Goal: Task Accomplishment & Management: Use online tool/utility

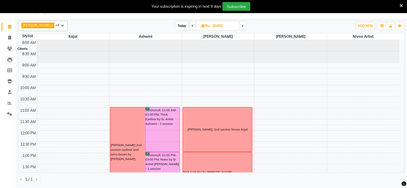
scroll to position [109, 0]
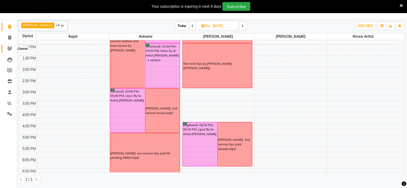
drag, startPoint x: 0, startPoint y: 0, endPoint x: 13, endPoint y: 48, distance: 49.8
click at [13, 48] on span at bounding box center [9, 49] width 9 height 6
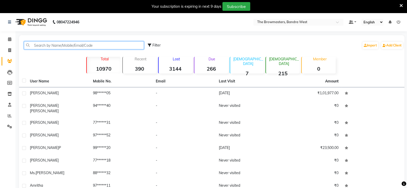
click at [72, 47] on input "text" at bounding box center [84, 45] width 120 height 8
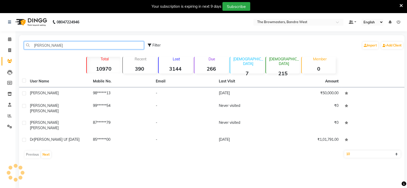
type input "[PERSON_NAME]"
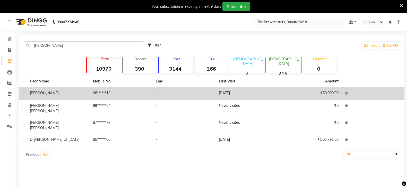
click at [47, 91] on span "[PERSON_NAME]" at bounding box center [44, 93] width 29 height 5
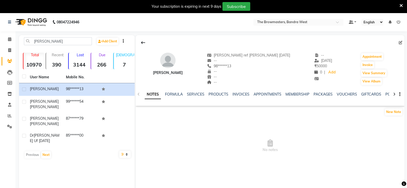
scroll to position [0, 79]
click at [324, 94] on link "FORMS" at bounding box center [329, 94] width 13 height 5
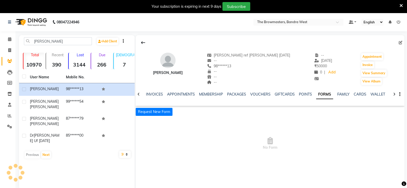
scroll to position [0, 36]
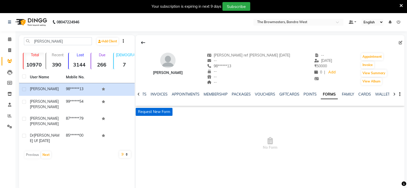
click at [164, 111] on button "Request New Form" at bounding box center [154, 112] width 37 height 8
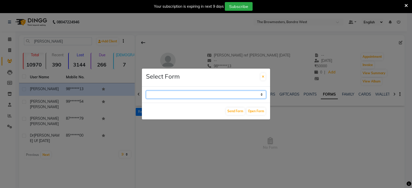
click at [196, 93] on select "Paramedical Consent Form Lips Consent Form Eyeliner Consent Form Brows Consent …" at bounding box center [206, 95] width 120 height 8
select select "209"
click at [146, 91] on select "Paramedical Consent Form Lips Consent Form Eyeliner Consent Form Brows Consent …" at bounding box center [206, 95] width 120 height 8
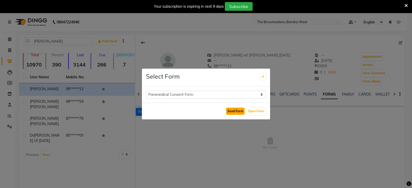
click at [236, 110] on button "Send Form" at bounding box center [235, 111] width 19 height 7
select select
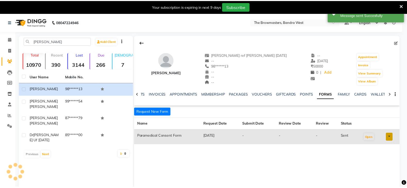
scroll to position [0, 33]
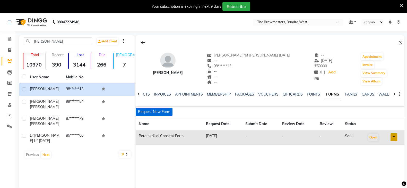
click at [164, 112] on button "Request New Form" at bounding box center [154, 112] width 37 height 8
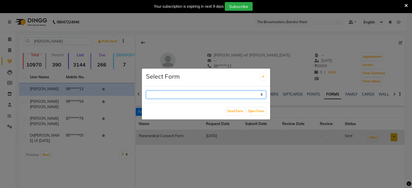
click at [179, 96] on select "Paramedical Consent Form Lips Consent Form Eyeliner Consent Form Brows Consent …" at bounding box center [206, 95] width 120 height 8
select select "206"
click at [146, 91] on select "Paramedical Consent Form Lips Consent Form Eyeliner Consent Form Brows Consent …" at bounding box center [206, 95] width 120 height 8
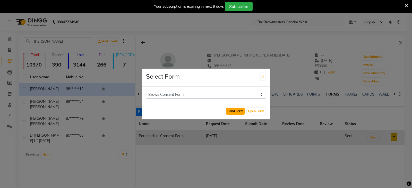
click at [234, 109] on button "Send Form" at bounding box center [235, 111] width 19 height 7
select select
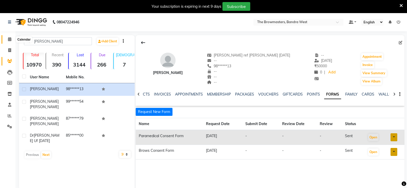
click at [10, 37] on span at bounding box center [9, 40] width 9 height 6
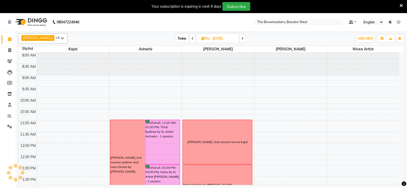
click at [204, 38] on icon at bounding box center [202, 38] width 3 height 3
select select "9"
select select "2025"
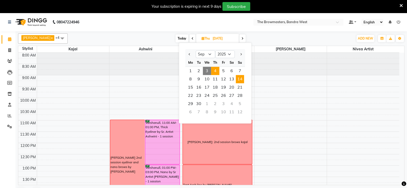
click at [239, 80] on span "14" at bounding box center [240, 79] width 8 height 8
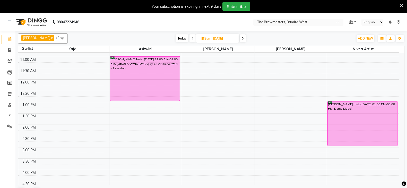
scroll to position [64, 0]
click at [244, 36] on span at bounding box center [242, 38] width 6 height 8
type input "[DATE]"
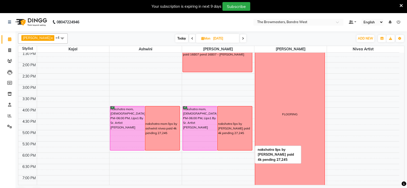
scroll to position [100, 0]
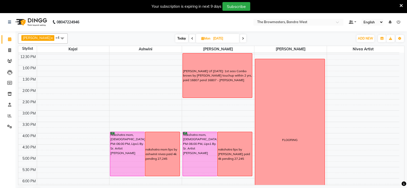
click at [202, 38] on icon at bounding box center [202, 38] width 3 height 3
select select "9"
select select "2025"
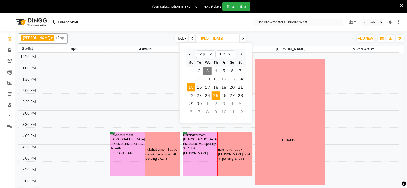
click at [215, 97] on span "25" at bounding box center [215, 96] width 8 height 8
type input "[DATE]"
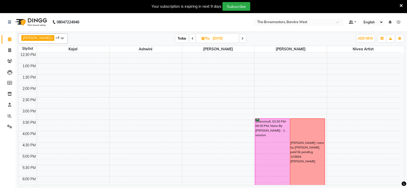
scroll to position [115, 0]
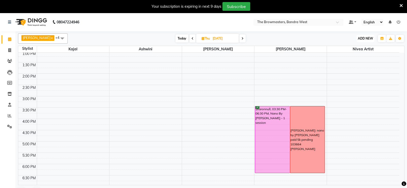
click at [370, 37] on span "ADD NEW" at bounding box center [364, 39] width 15 height 4
click at [355, 46] on button "Add Appointment" at bounding box center [353, 48] width 41 height 7
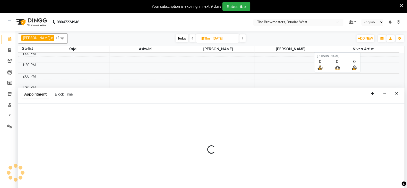
scroll to position [13, 0]
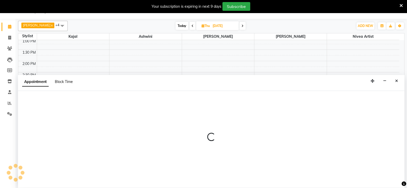
select select "tentative"
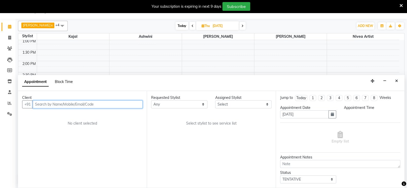
select select "540"
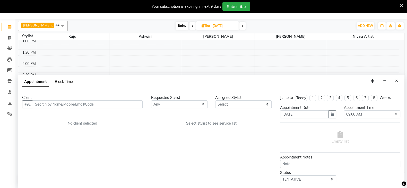
click at [66, 80] on span "Block Time" at bounding box center [64, 81] width 18 height 5
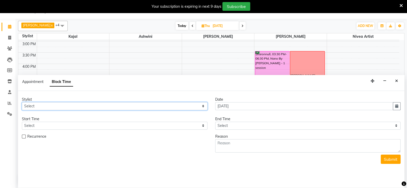
click at [40, 105] on select "Select Ashmeey Singghai Ashwini [PERSON_NAME] Jyoti Kajal [PERSON_NAME] [PERSON…" at bounding box center [114, 106] width 185 height 8
select select "64308"
click at [22, 102] on select "Select Ashmeey Singghai Ashwini [PERSON_NAME] Jyoti Kajal [PERSON_NAME] [PERSON…" at bounding box center [114, 106] width 185 height 8
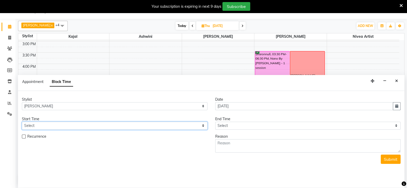
click at [41, 128] on select "Select 09:00 AM 09:15 AM 09:30 AM 09:45 AM 10:00 AM 10:15 AM 10:30 AM 10:45 AM …" at bounding box center [114, 126] width 185 height 8
select select "750"
click at [22, 122] on select "Select 09:00 AM 09:15 AM 09:30 AM 09:45 AM 10:00 AM 10:15 AM 10:30 AM 10:45 AM …" at bounding box center [114, 126] width 185 height 8
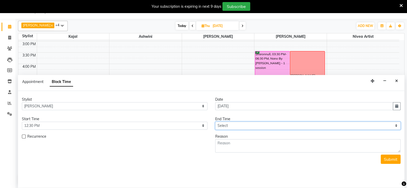
click at [224, 127] on select "Select 09:00 AM 09:15 AM 09:30 AM 09:45 AM 10:00 AM 10:15 AM 10:30 AM 10:45 AM …" at bounding box center [307, 126] width 185 height 8
select select "930"
click at [215, 122] on select "Select 09:00 AM 09:15 AM 09:30 AM 09:45 AM 10:00 AM 10:15 AM 10:30 AM 10:45 AM …" at bounding box center [307, 126] width 185 height 8
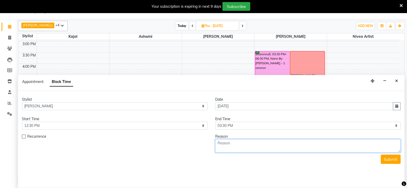
click at [229, 151] on textarea at bounding box center [307, 145] width 185 height 13
type textarea "[PERSON_NAME] : 2nd session [PERSON_NAME]"
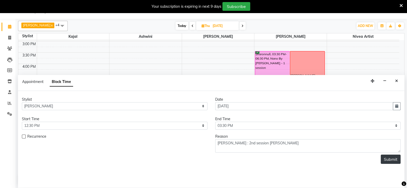
click at [391, 156] on button "Submit" at bounding box center [390, 159] width 20 height 9
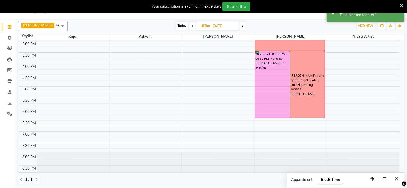
scroll to position [0, 0]
